Goal: Transaction & Acquisition: Purchase product/service

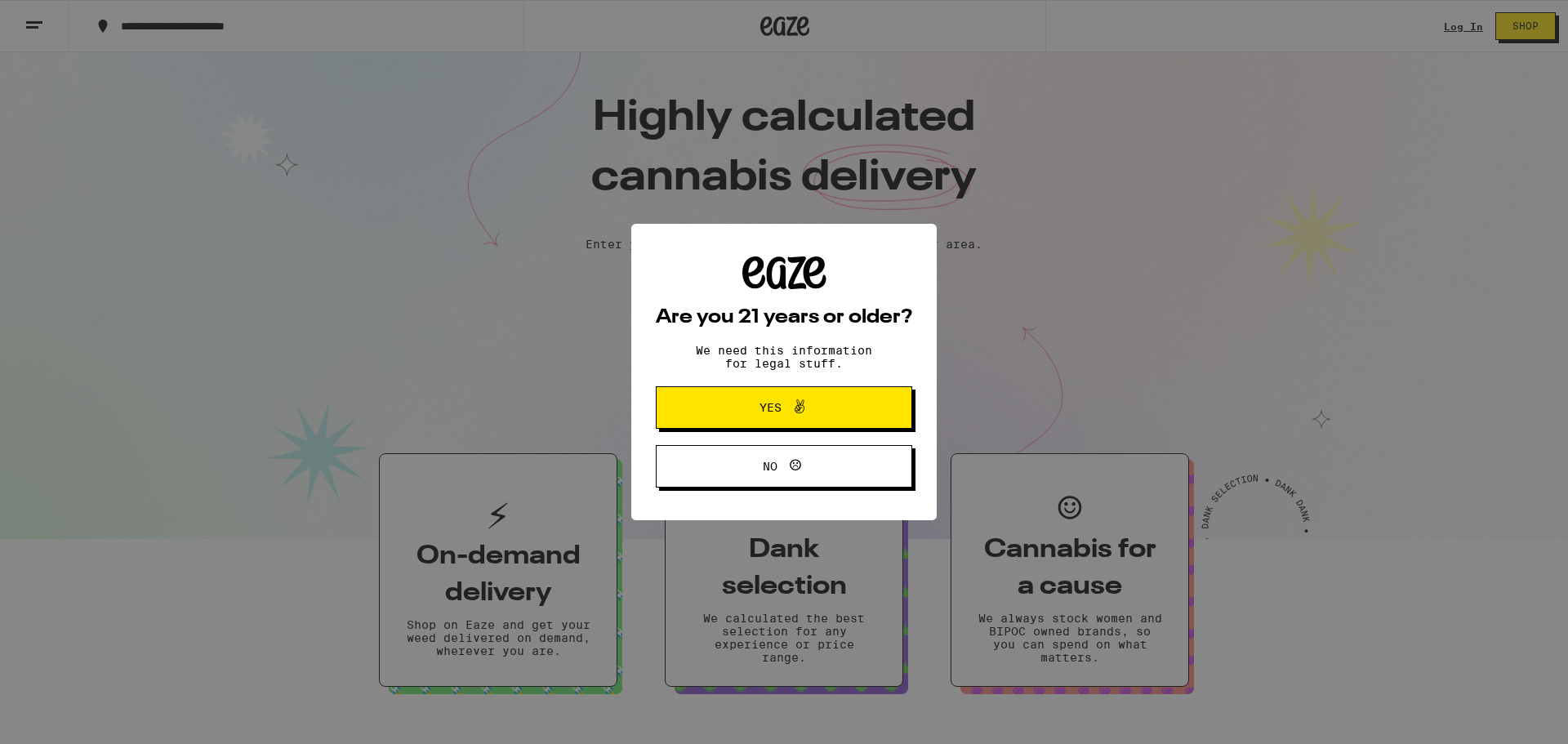
click at [802, 408] on icon at bounding box center [799, 407] width 10 height 14
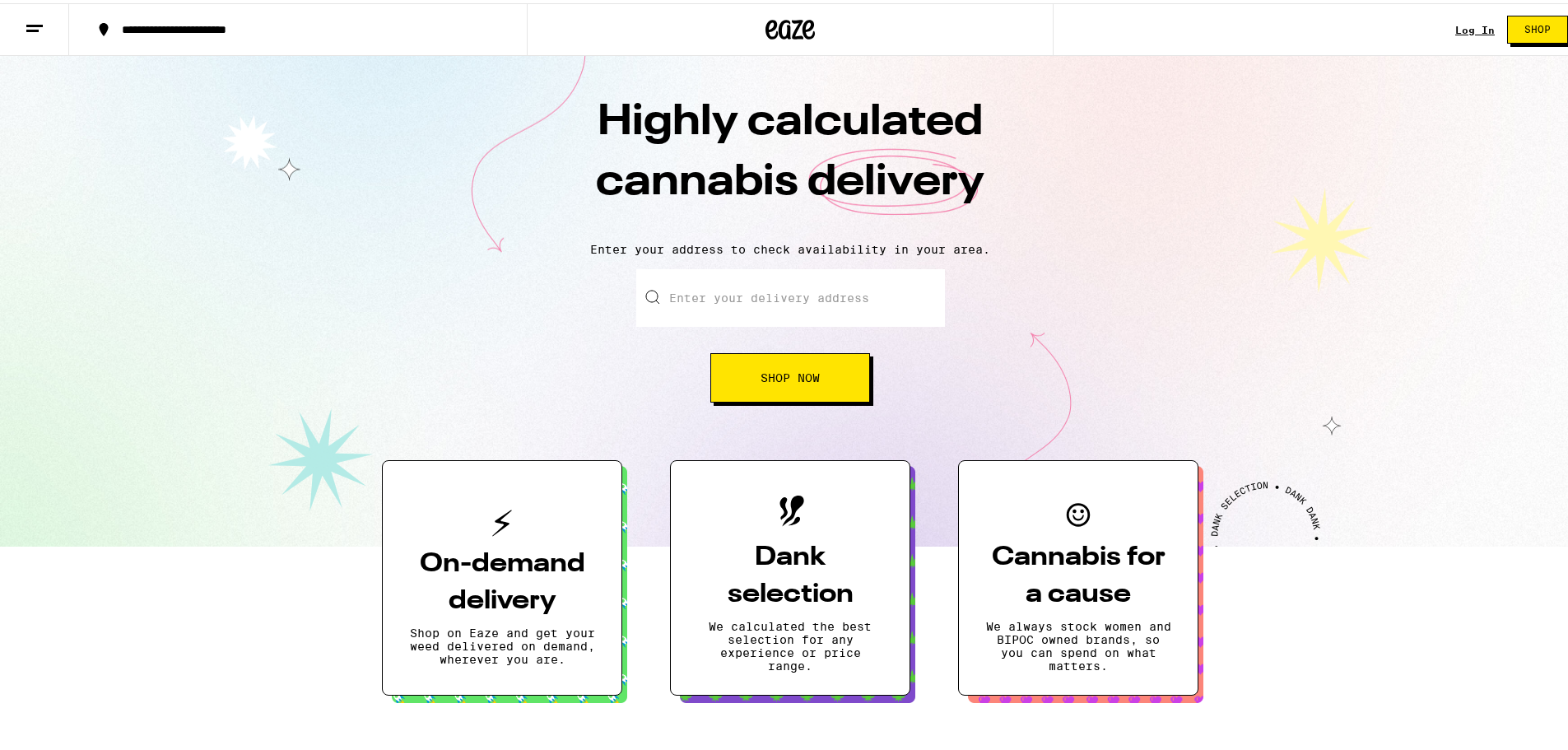
click at [810, 299] on input "Enter your delivery address" at bounding box center [791, 295] width 308 height 58
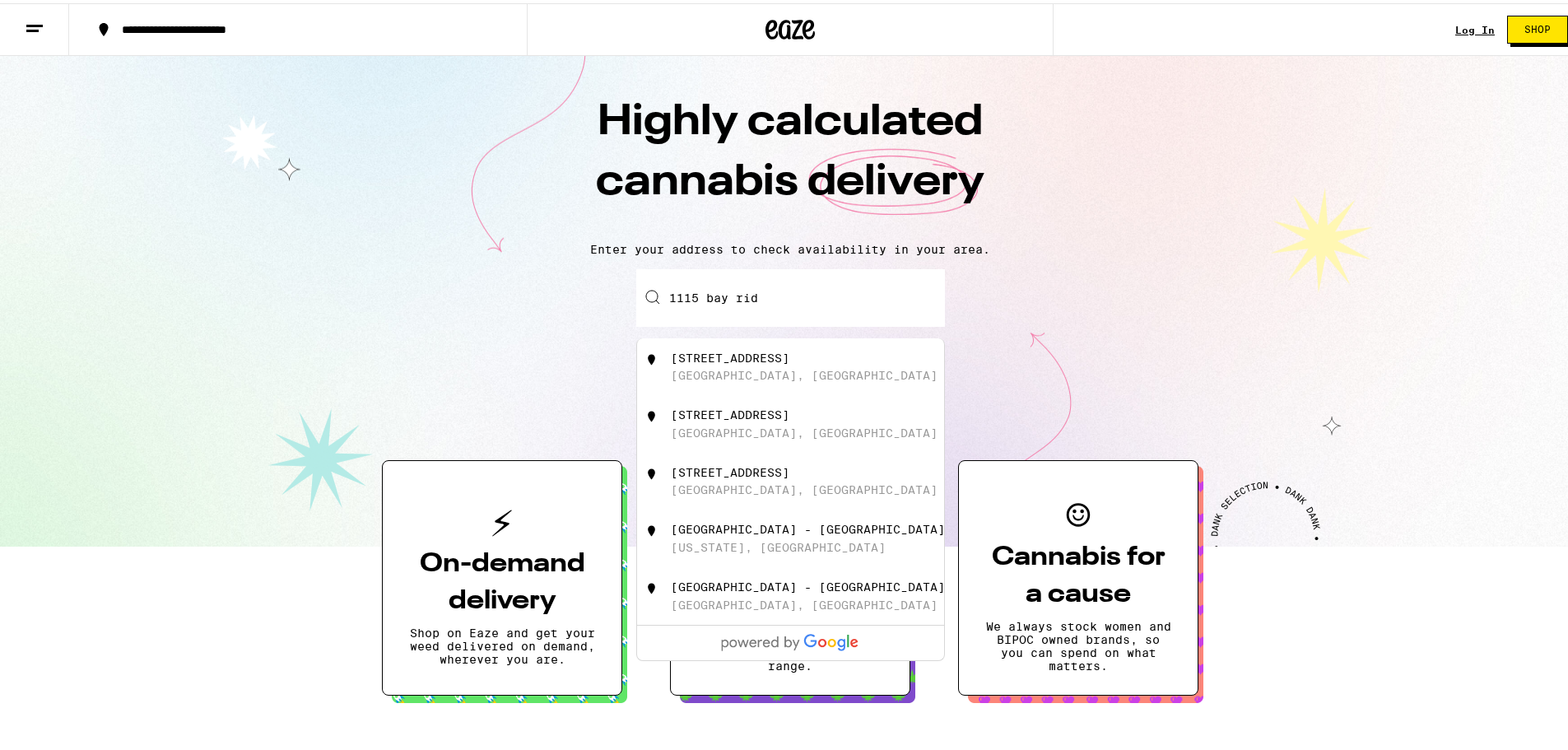
click at [790, 418] on div "[STREET_ADDRESS]" at bounding box center [729, 411] width 118 height 14
type input "[STREET_ADDRESS]"
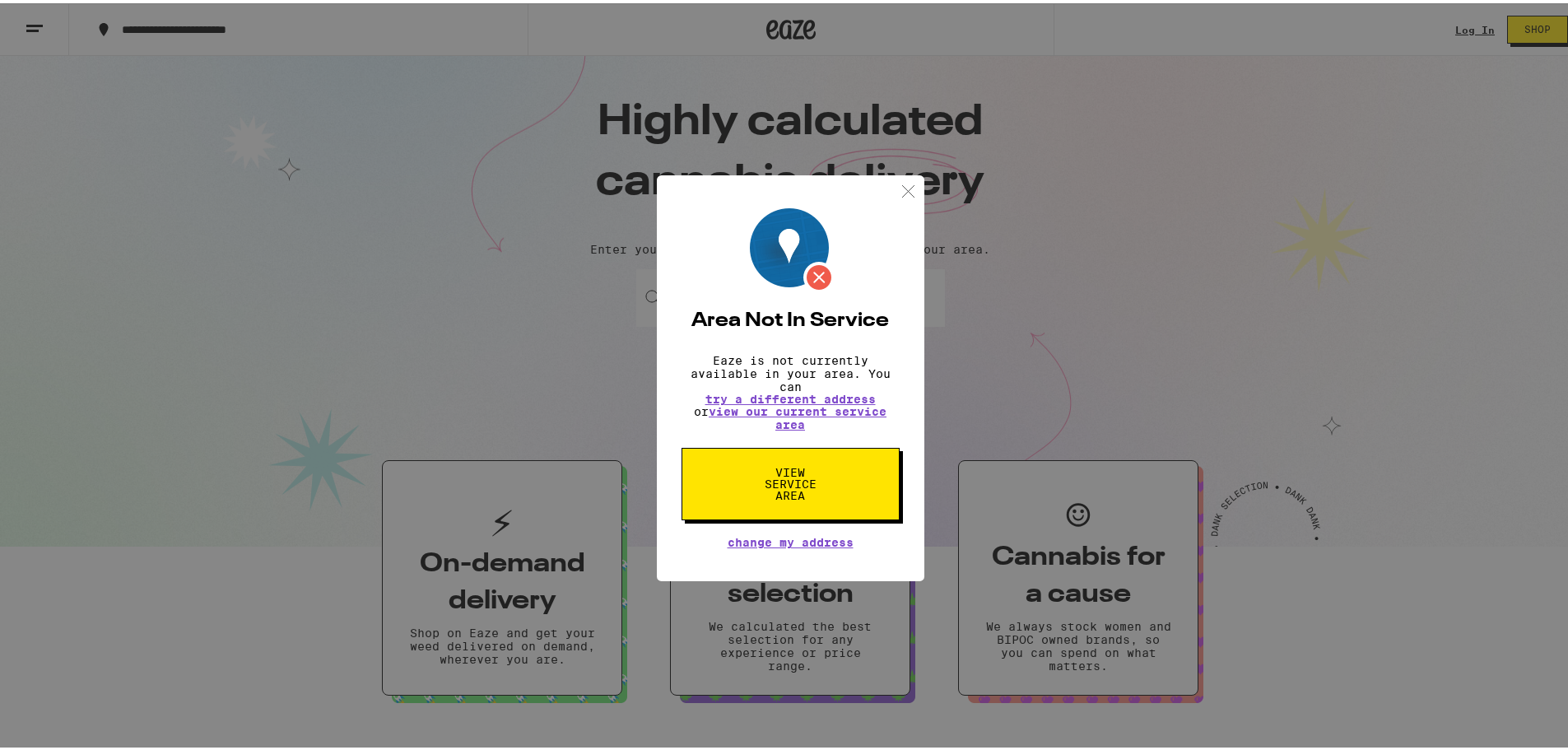
click at [804, 380] on div "Area Not In Service Eaze is not currently available in your area. You can try a…" at bounding box center [790, 375] width 1581 height 750
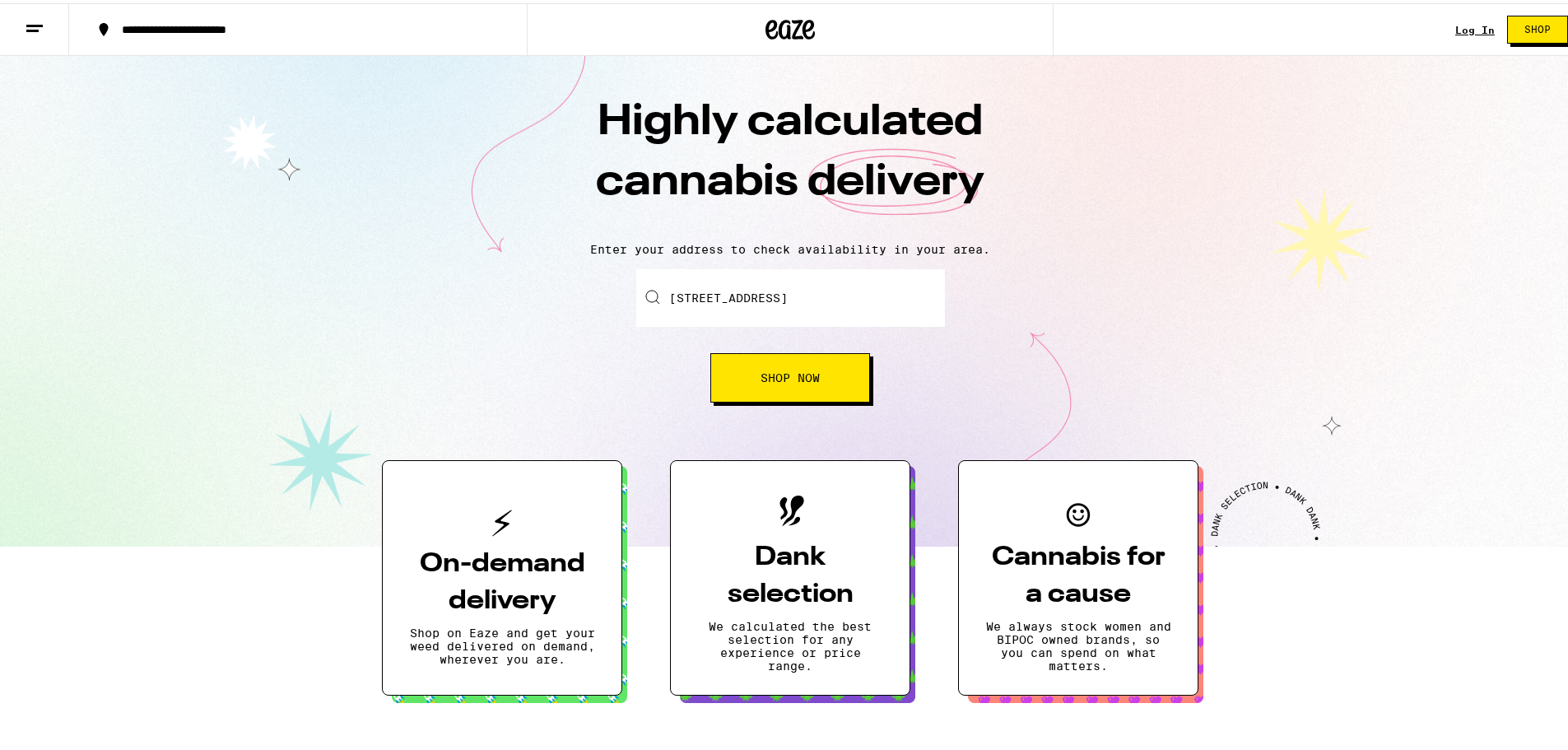
click at [804, 380] on span "Shop Now" at bounding box center [791, 374] width 60 height 12
